Goal: Use online tool/utility: Use online tool/utility

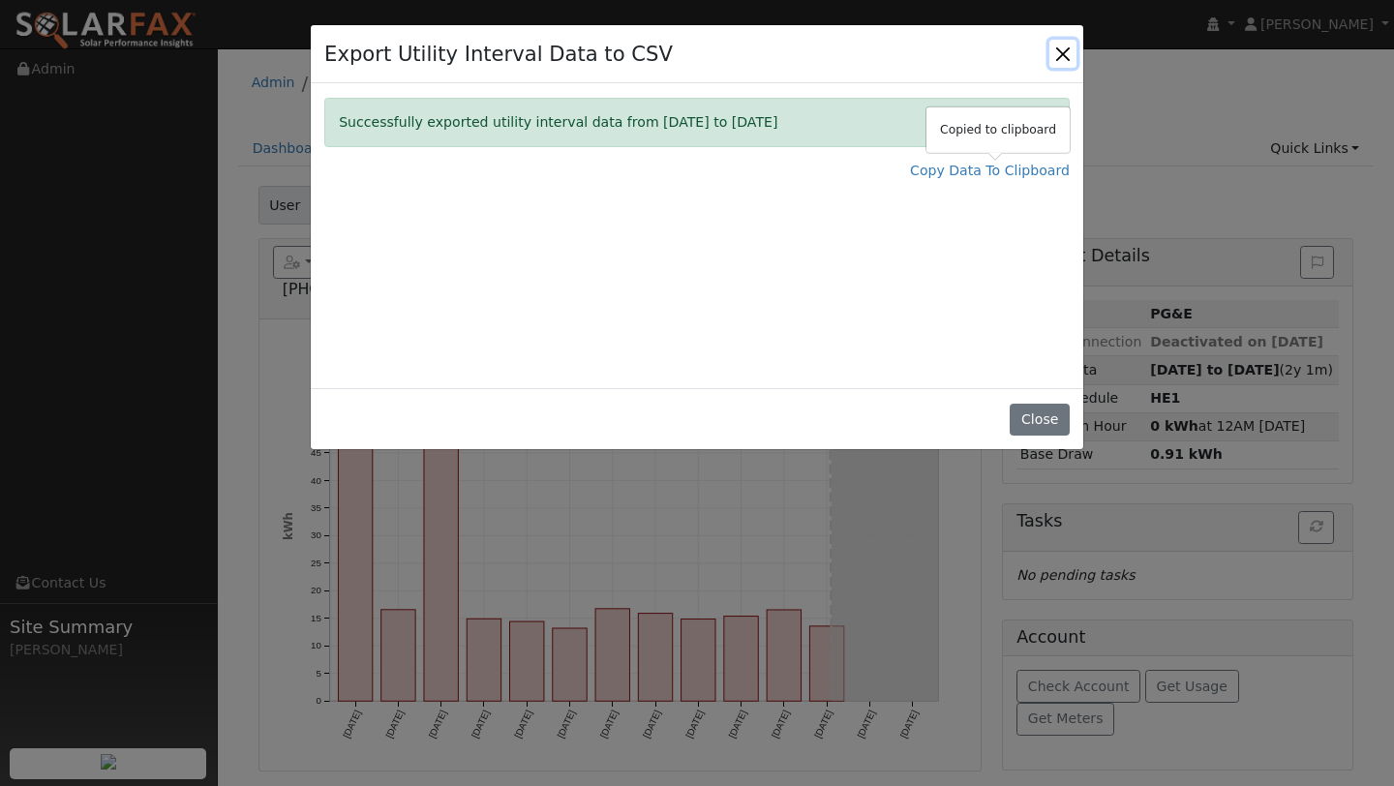
click at [1053, 59] on button "Close" at bounding box center [1063, 53] width 27 height 27
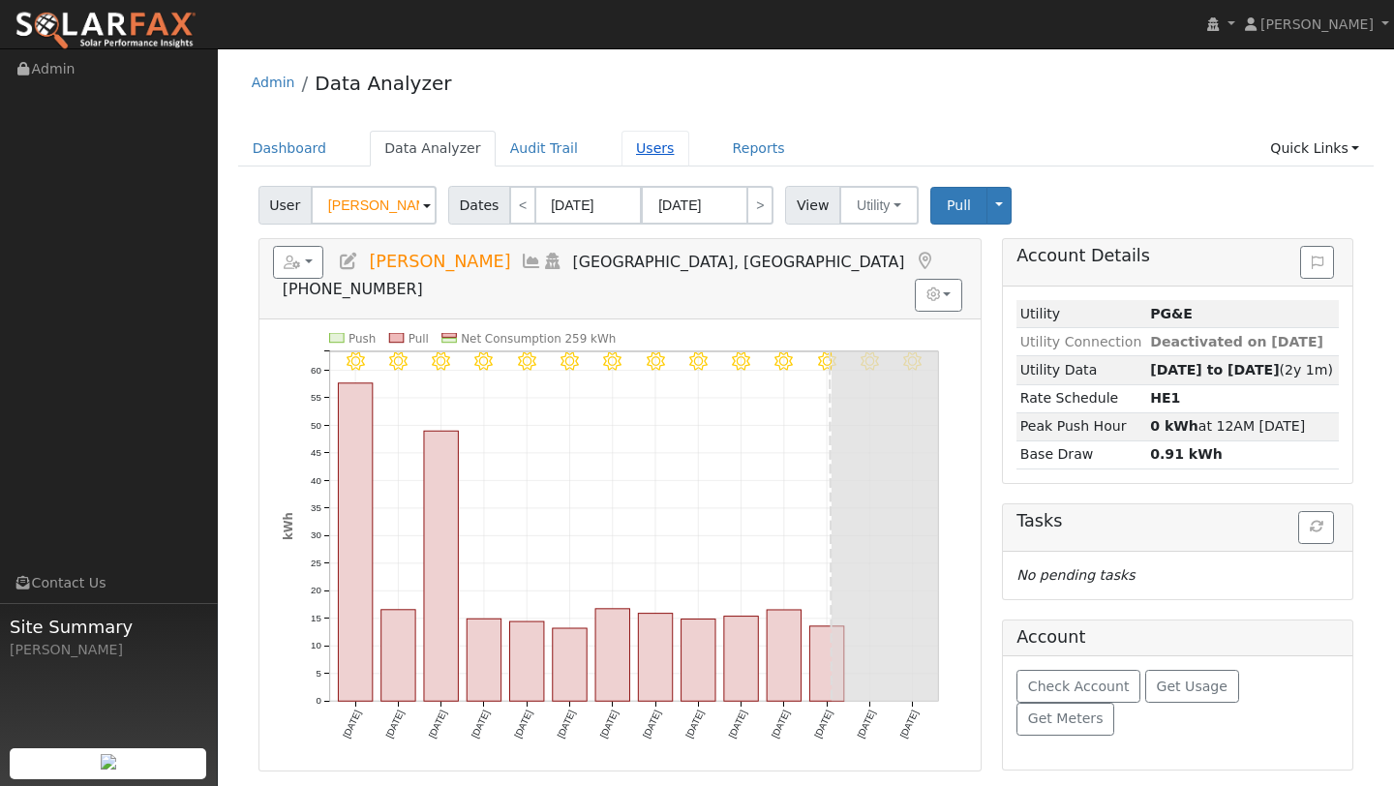
click at [640, 144] on link "Users" at bounding box center [656, 149] width 68 height 36
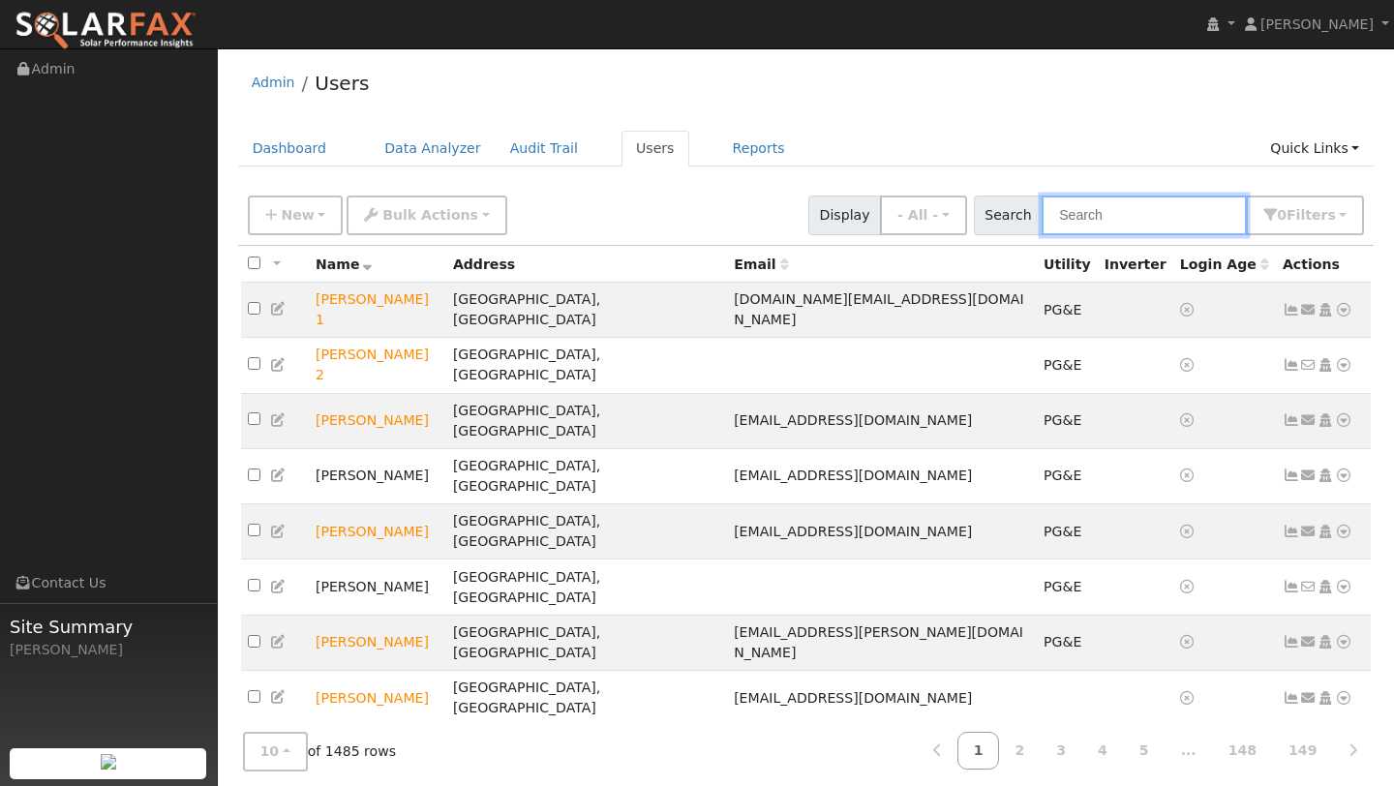
click at [1136, 219] on input "text" at bounding box center [1144, 216] width 205 height 40
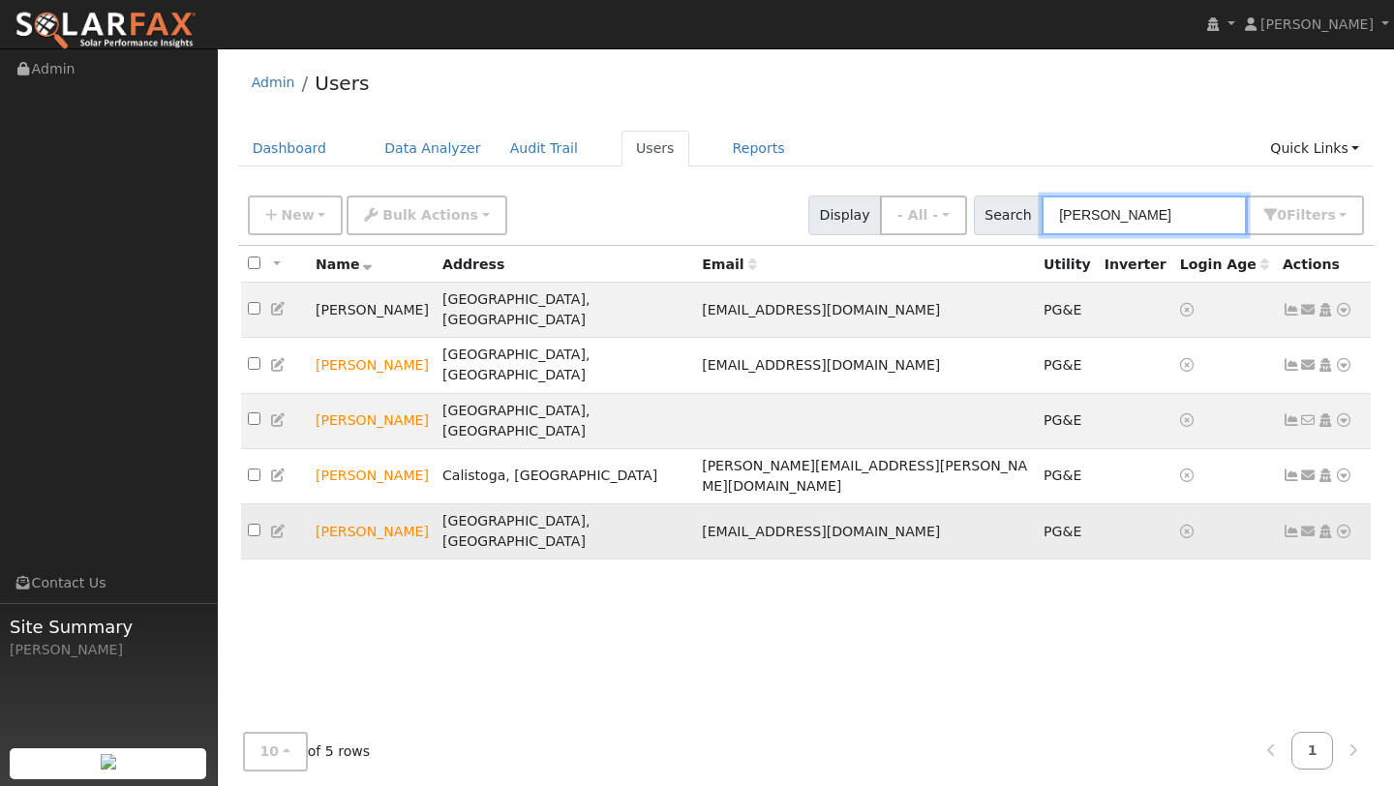
type input "keith"
click at [1341, 525] on icon at bounding box center [1343, 532] width 17 height 14
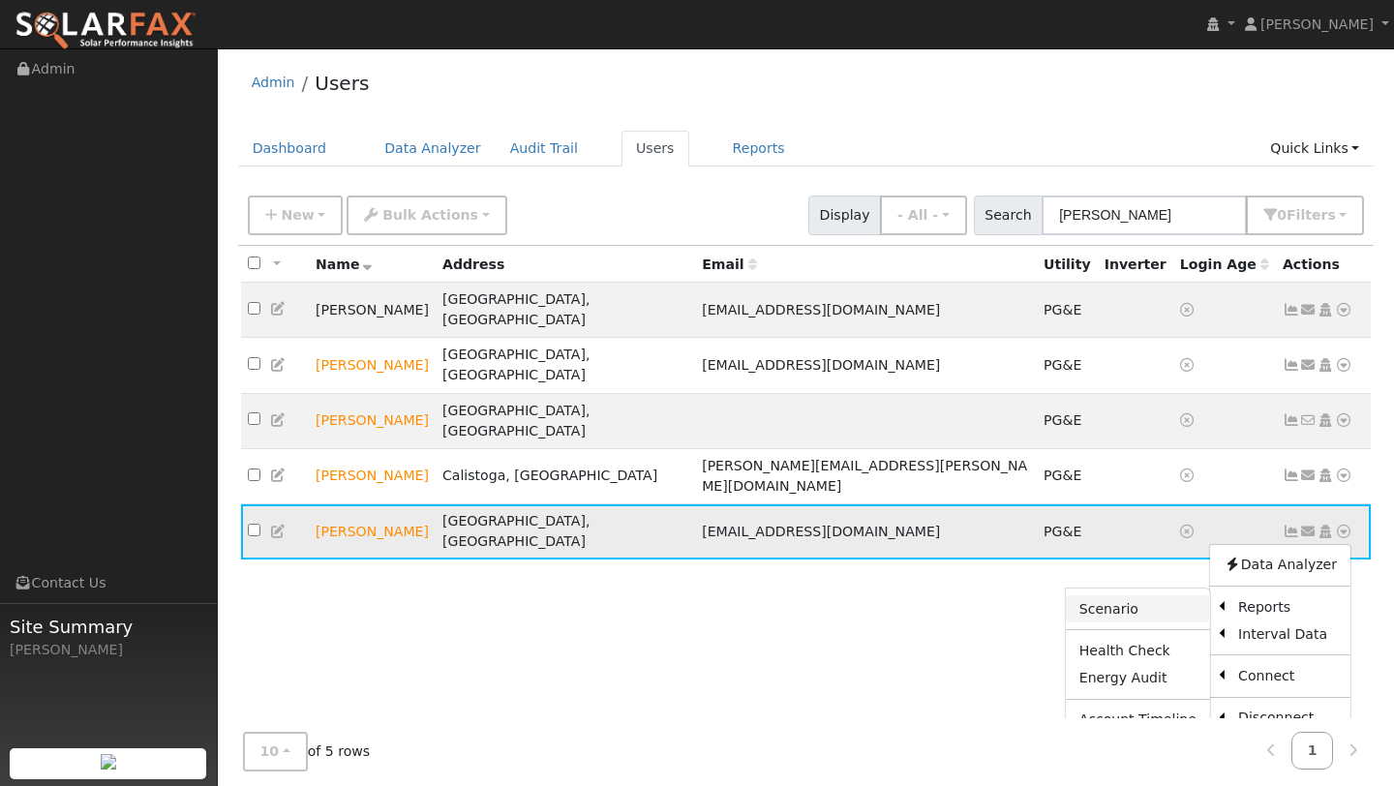
click at [1195, 596] on link "Scenario" at bounding box center [1138, 609] width 144 height 27
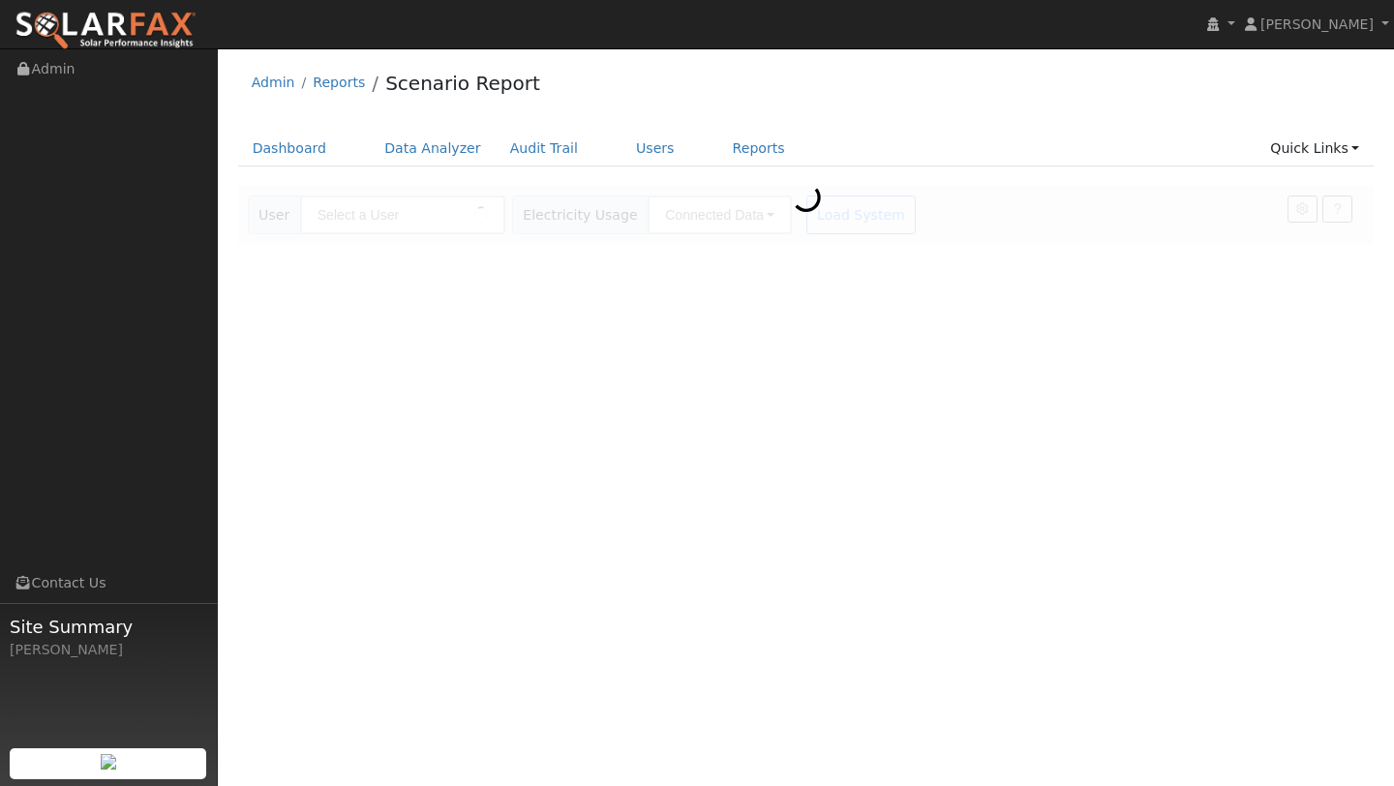
type input "[PERSON_NAME]"
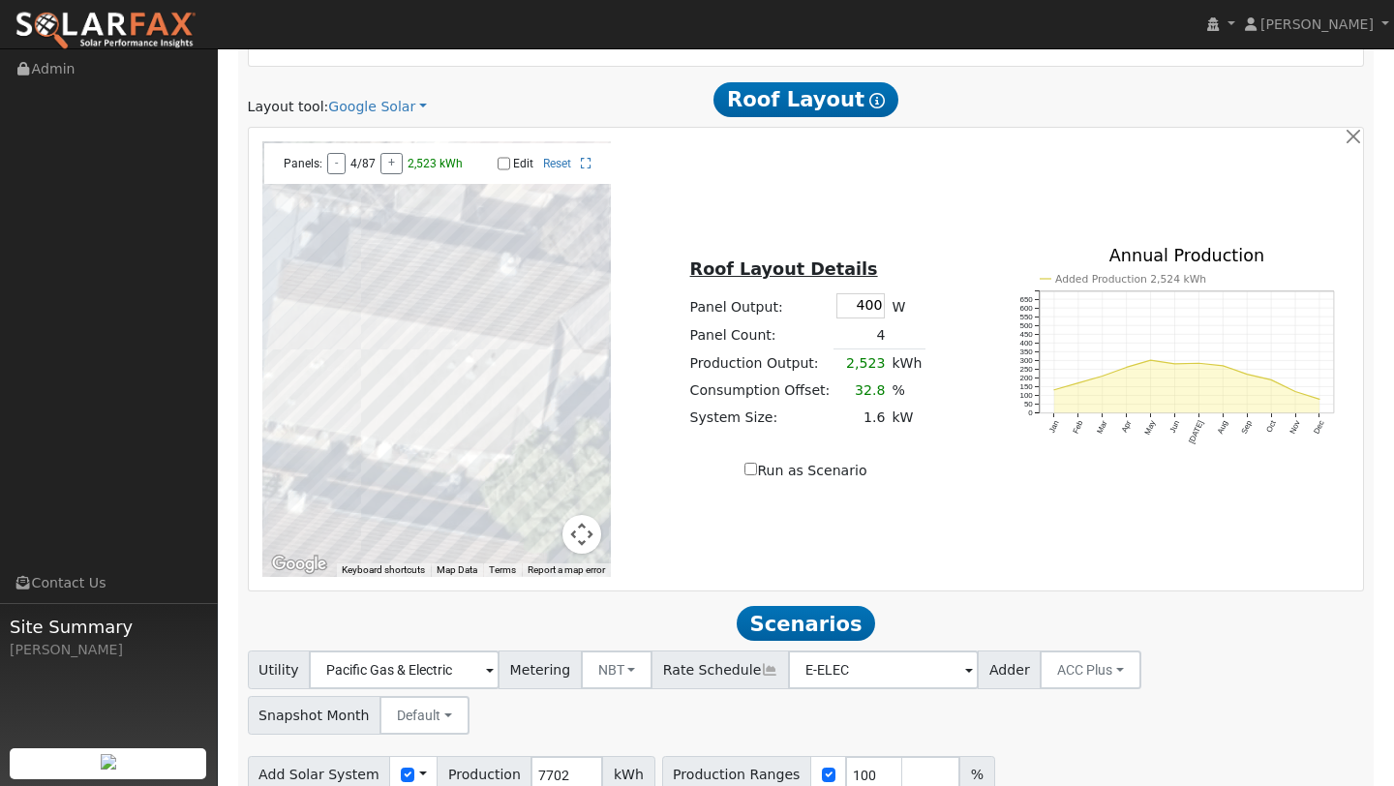
scroll to position [1027, 0]
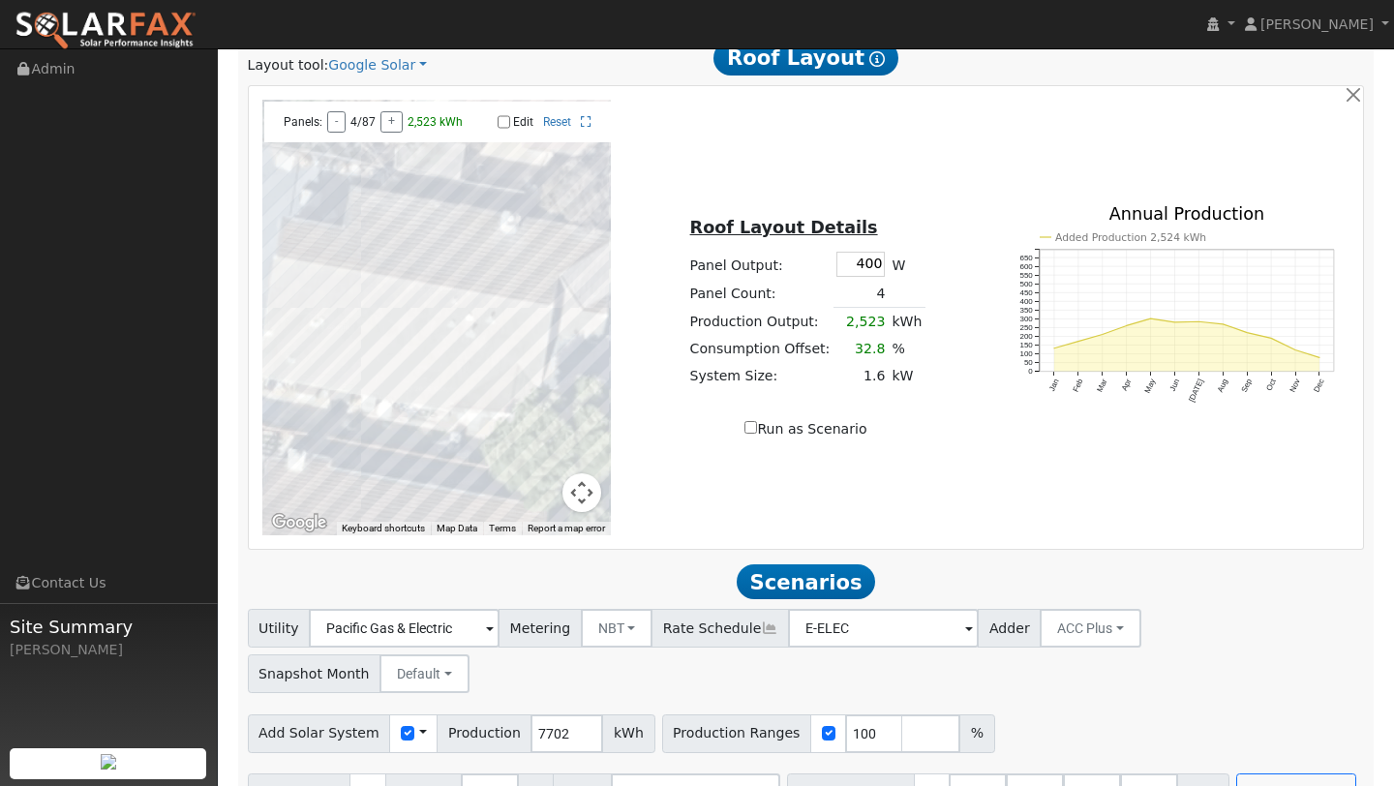
click at [580, 495] on button "Map camera controls" at bounding box center [582, 493] width 39 height 39
click at [532, 499] on button "Zoom out" at bounding box center [533, 493] width 39 height 39
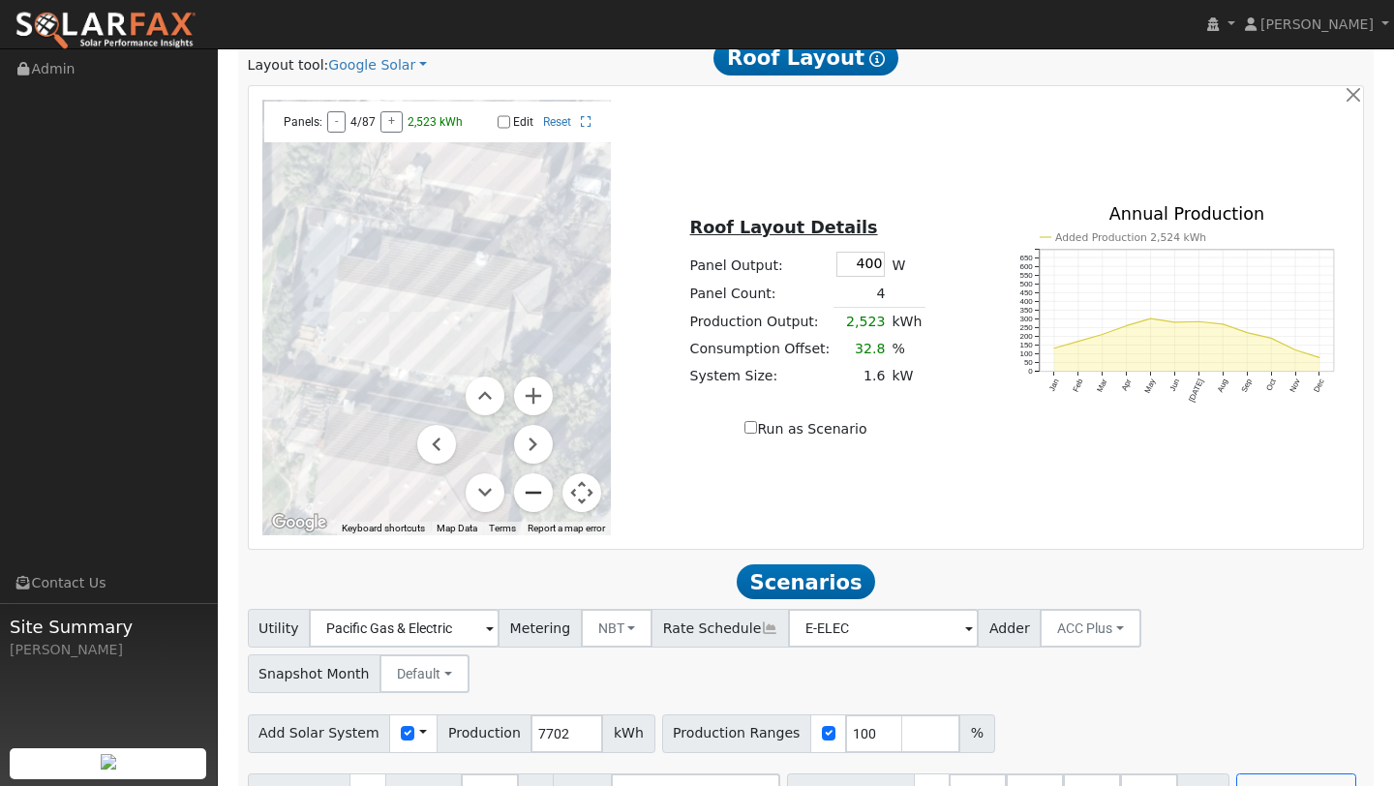
click at [532, 499] on button "Zoom out" at bounding box center [533, 493] width 39 height 39
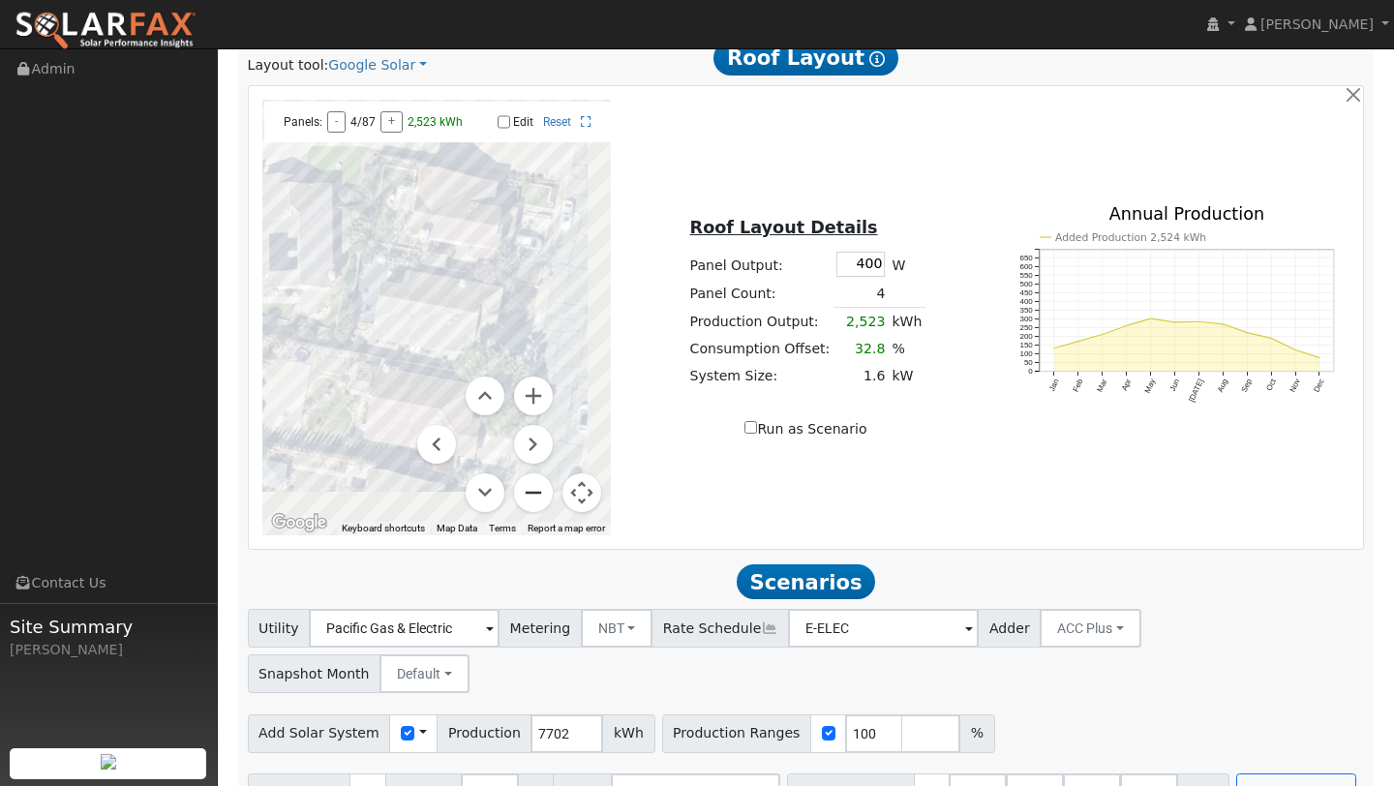
click at [532, 499] on button "Zoom out" at bounding box center [533, 493] width 39 height 39
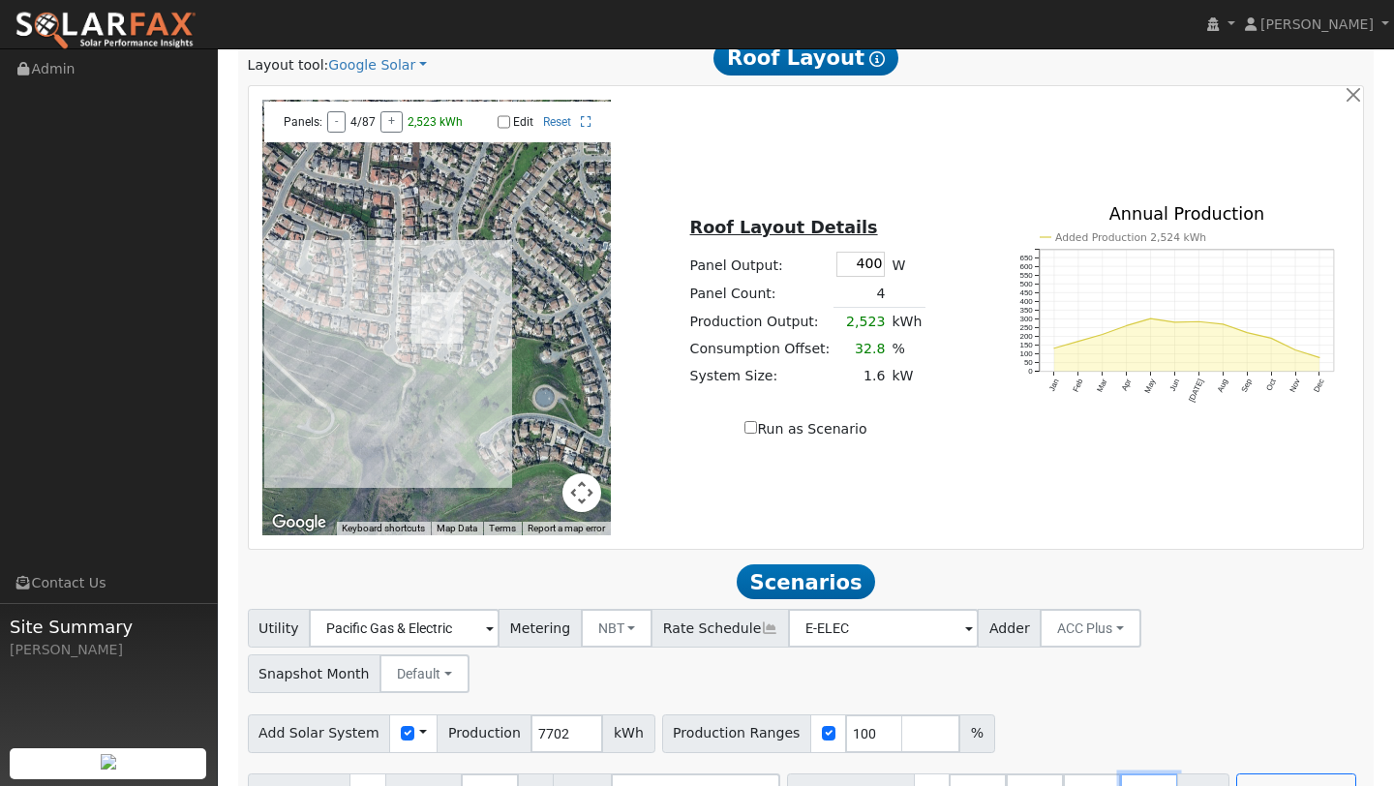
click at [1120, 774] on input "number" at bounding box center [1149, 793] width 58 height 39
type input "0"
type input "13.5"
type input "27"
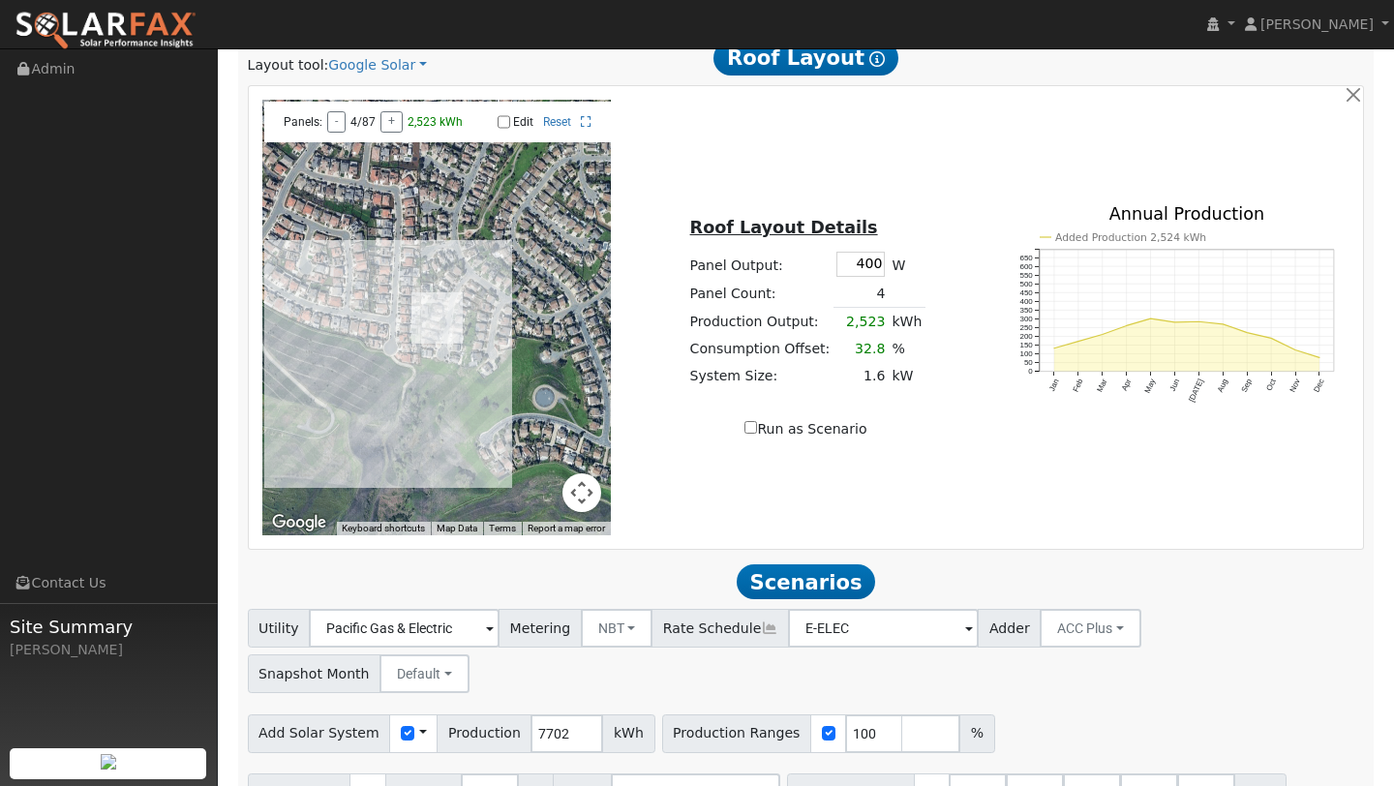
type input "40.5"
click at [1127, 707] on div "Add Solar System Use CSV Data Production 7702 kWh Production Ranges 100 %" at bounding box center [806, 730] width 1124 height 46
click at [852, 715] on input "100" at bounding box center [874, 734] width 58 height 39
click at [857, 715] on input "100" at bounding box center [874, 734] width 58 height 39
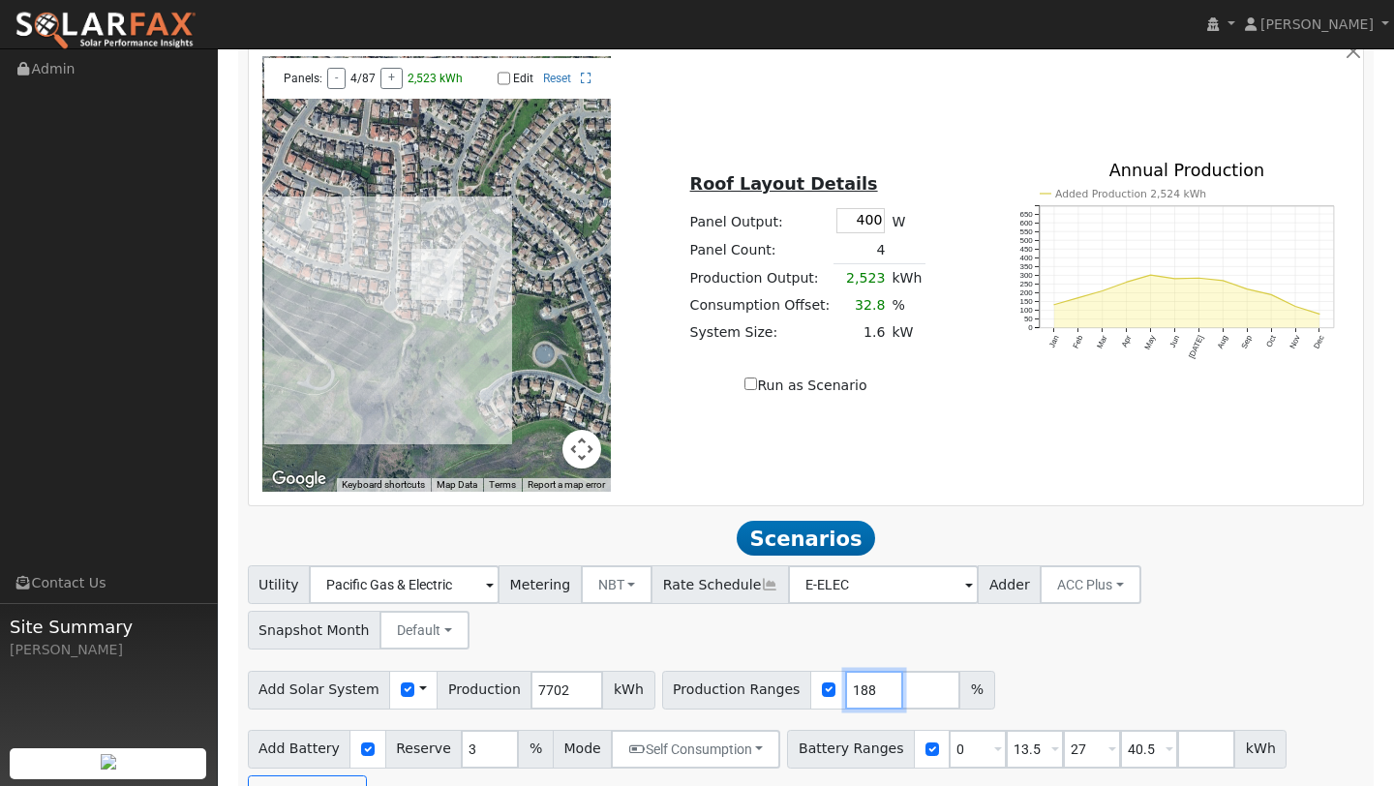
scroll to position [1073, 0]
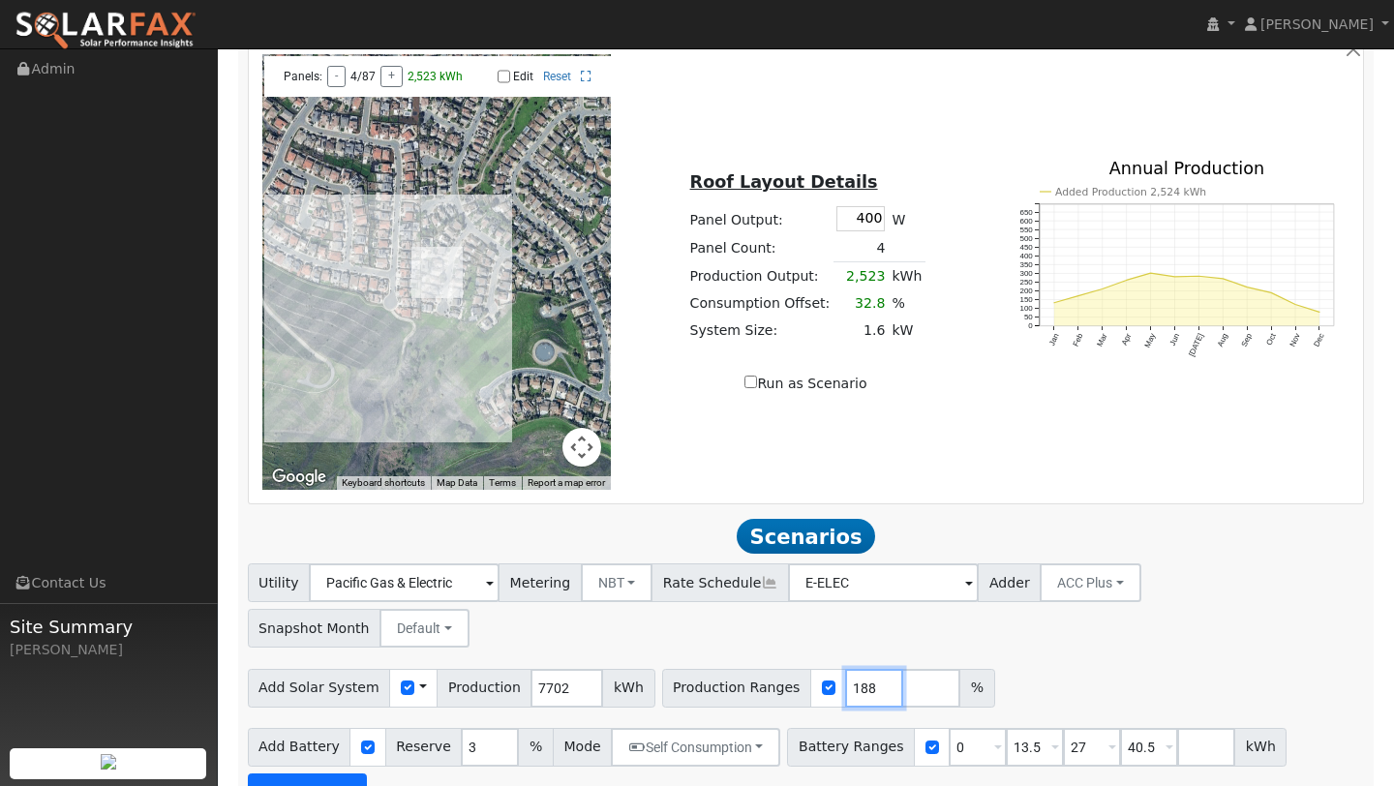
type input "188"
click at [342, 774] on button "Run Scenarios" at bounding box center [307, 793] width 119 height 39
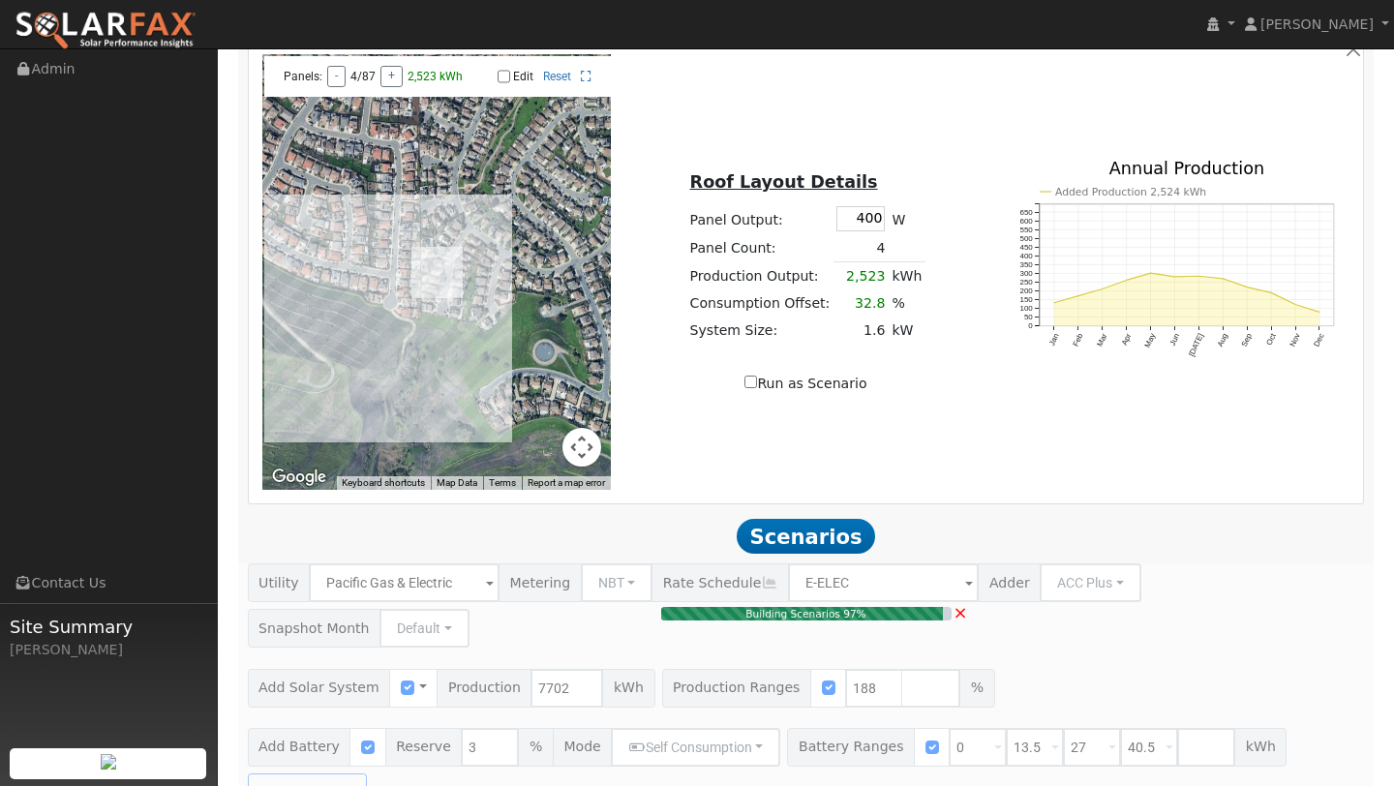
type input "9.7"
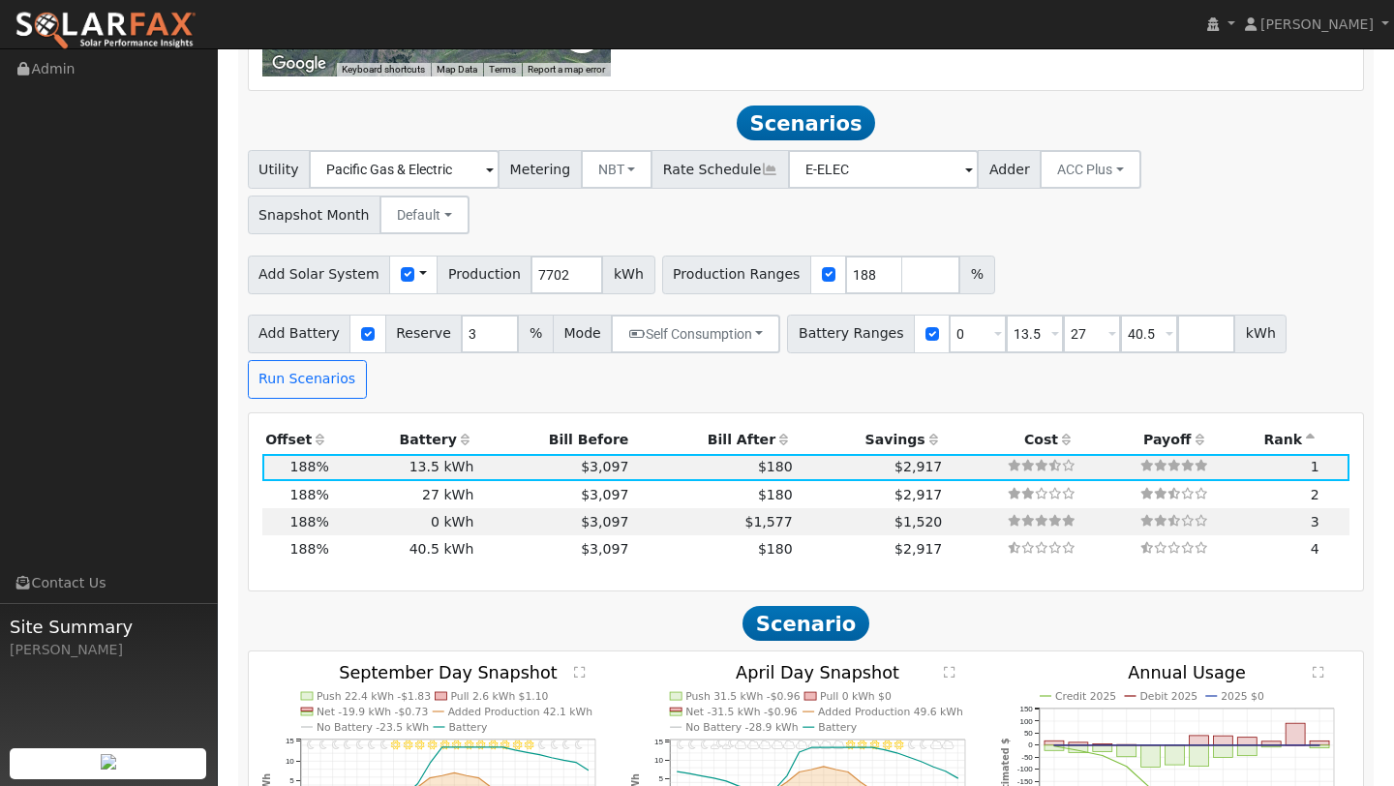
scroll to position [1524, 0]
